Goal: Go to known website: Access a specific website the user already knows

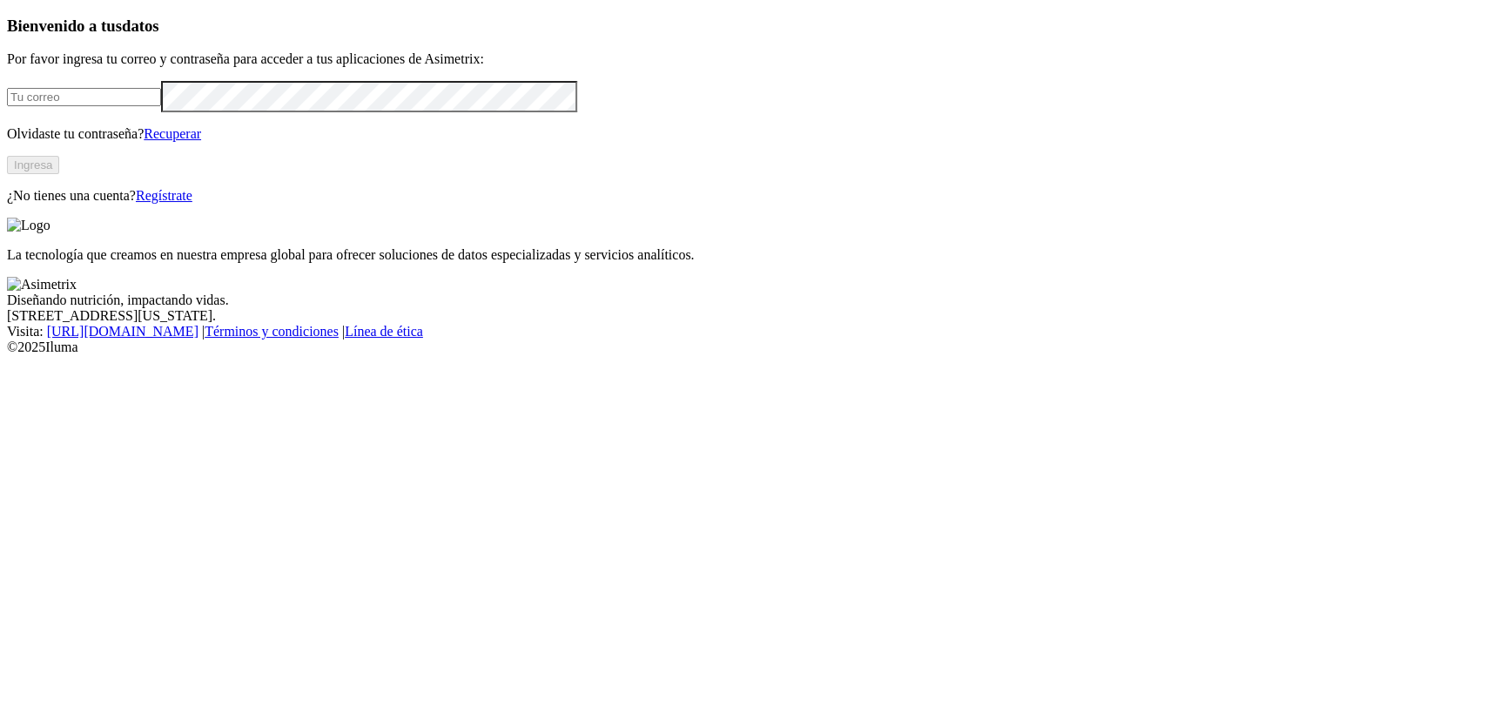
type input "[EMAIL_ADDRESS][PERSON_NAME][DOMAIN_NAME]"
click at [59, 174] on button "Ingresa" at bounding box center [33, 165] width 52 height 18
